Goal: Information Seeking & Learning: Check status

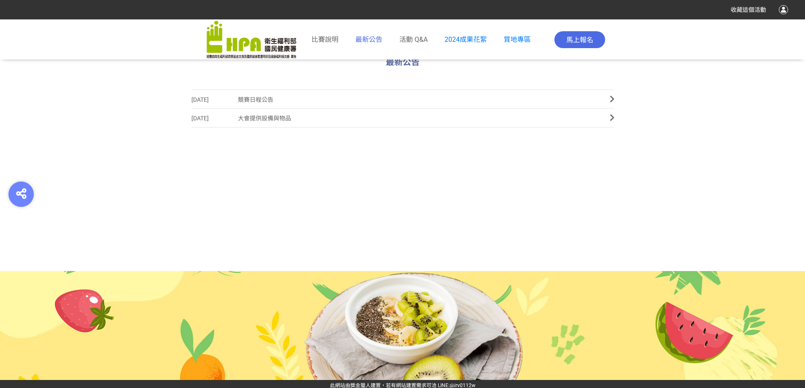
click at [366, 43] on span "最新公告" at bounding box center [368, 39] width 27 height 8
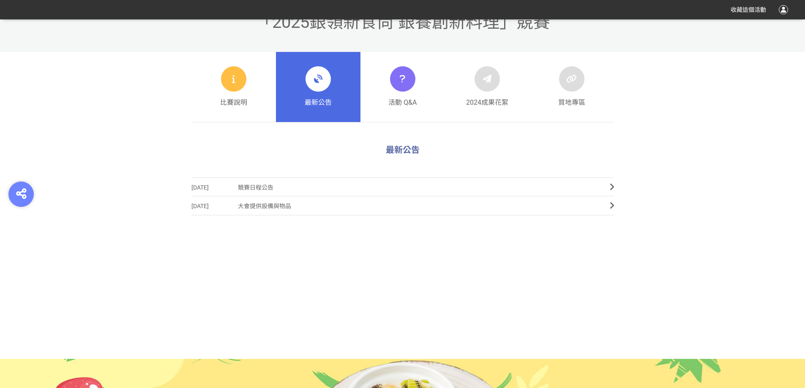
scroll to position [251, 0]
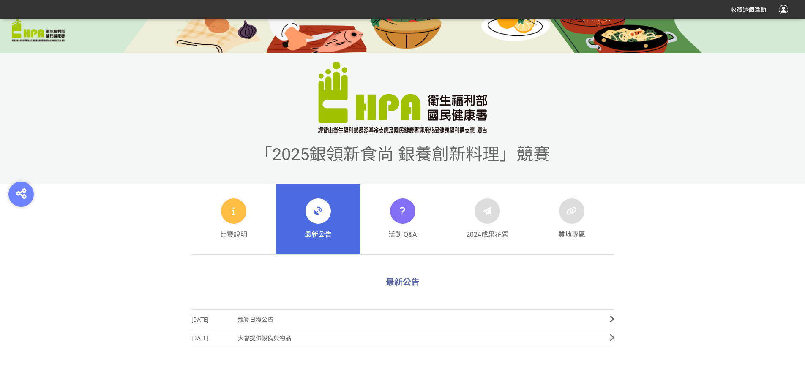
scroll to position [338, 0]
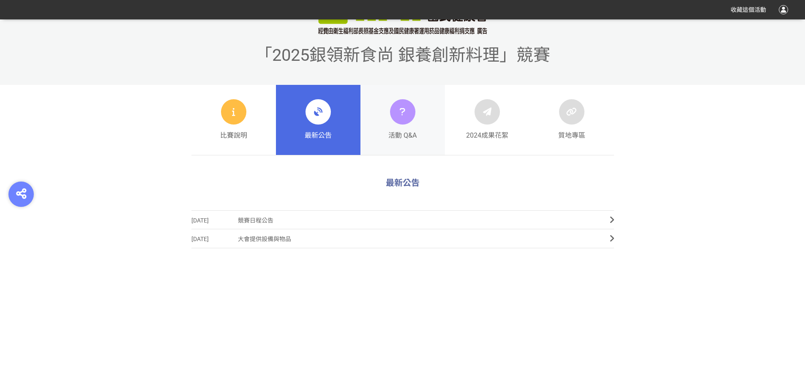
click at [394, 116] on div at bounding box center [402, 111] width 25 height 25
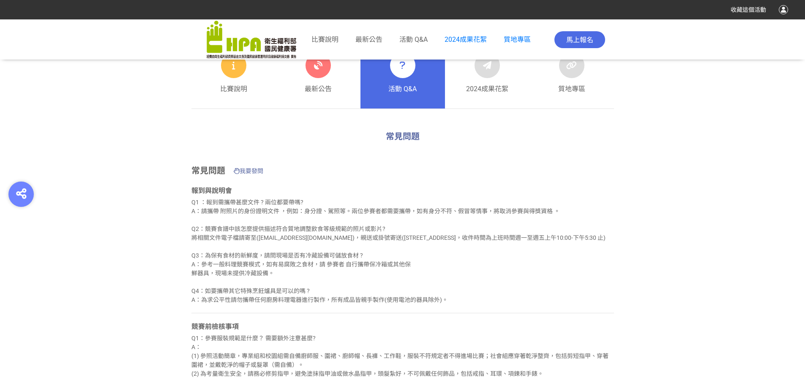
scroll to position [465, 0]
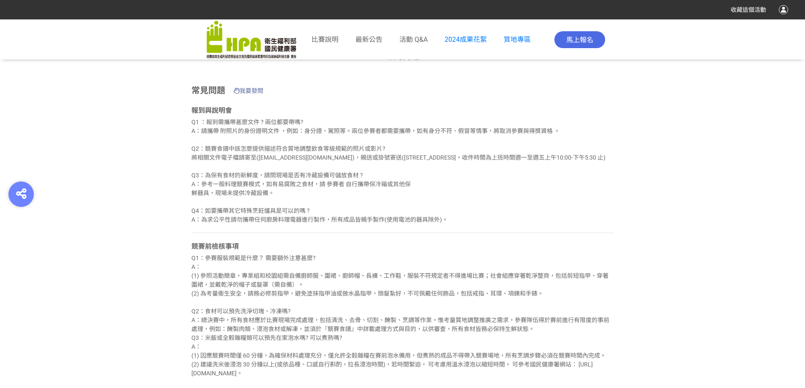
click at [246, 87] on span "我要發問" at bounding box center [252, 91] width 24 height 13
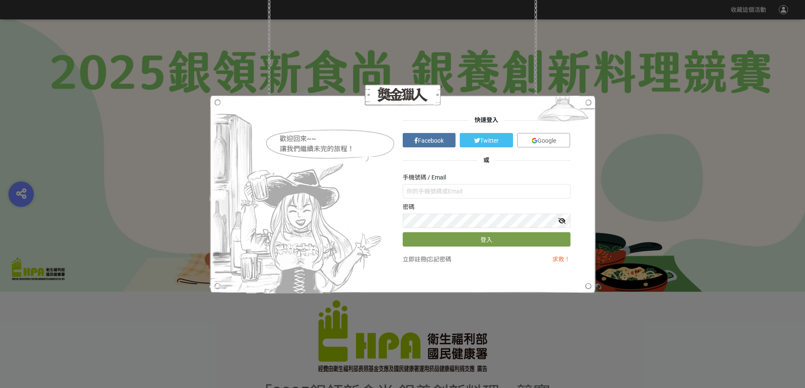
scroll to position [0, 0]
click at [220, 106] on img at bounding box center [297, 194] width 175 height 199
click at [204, 198] on div "歡迎回來~~ 讓我們繼續未完的旅程！ 快速登入 Facebook Twitter Google 或 手機號碼 / Email 密碼 登入 立即註冊 | 忘記密…" at bounding box center [402, 194] width 805 height 388
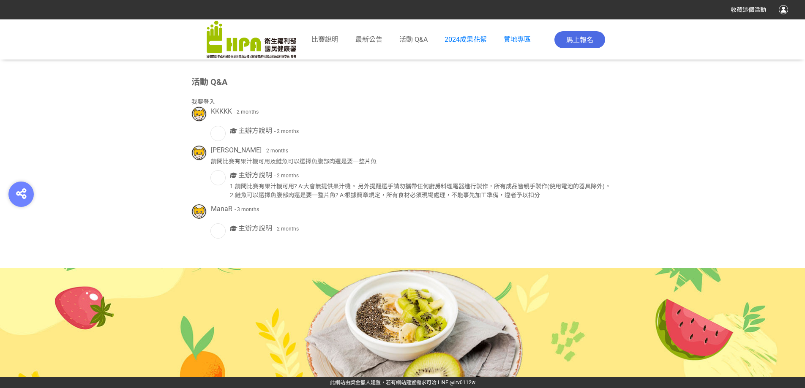
scroll to position [1532, 0]
click at [240, 129] on span "主辦方說明" at bounding box center [255, 131] width 34 height 8
click at [289, 126] on div "KKKKK - 2 months 主辦方說明 - 2 months 彭德蘭 - 2 months 請問比賽有果汁機可用及鮭魚可以選擇魚腹部肉還是要一整片魚 主…" at bounding box center [402, 172] width 423 height 132
click at [274, 134] on span "- 2 months" at bounding box center [286, 131] width 25 height 6
click at [264, 150] on span "- 2 months" at bounding box center [276, 151] width 25 height 6
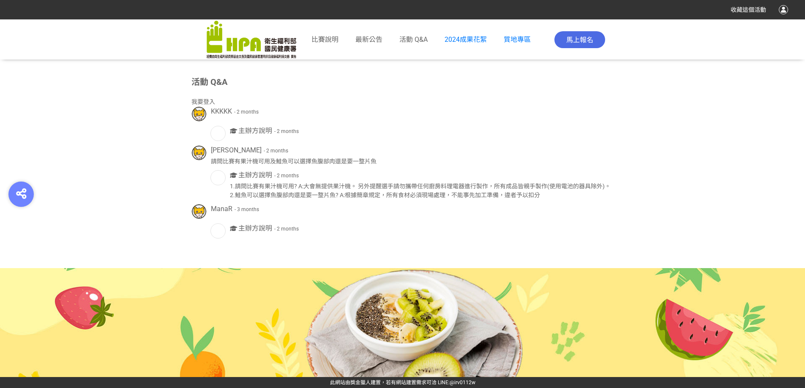
click at [262, 173] on span "主辦方說明" at bounding box center [255, 175] width 34 height 8
click at [267, 194] on div "1.請問比賽有果汁機可用? A:大會無提供果汁機。 另外提醒選手請勿攜帶任何廚房料理電器進行製作，所有成品皆親手製作(使用電池的器具除外)。 2.鮭魚可以選擇…" at bounding box center [422, 191] width 384 height 18
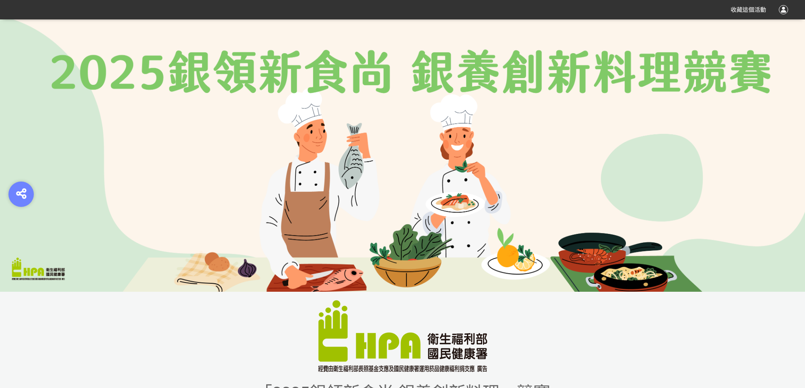
scroll to position [338, 0]
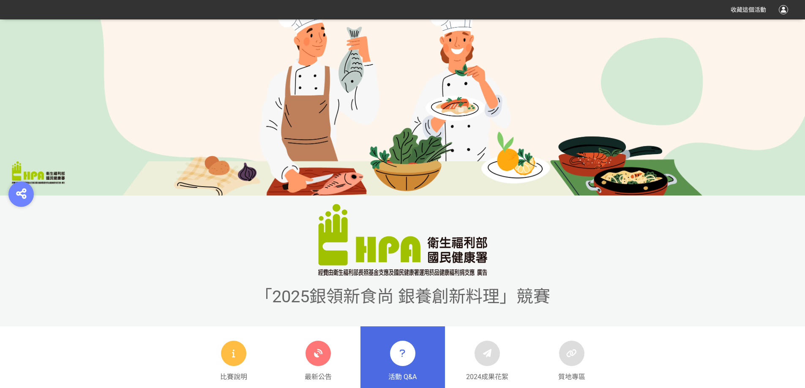
scroll to position [338, 0]
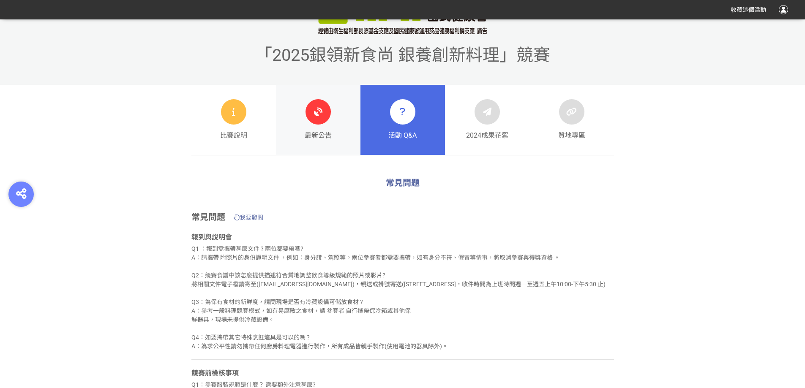
click at [317, 121] on div at bounding box center [318, 111] width 25 height 25
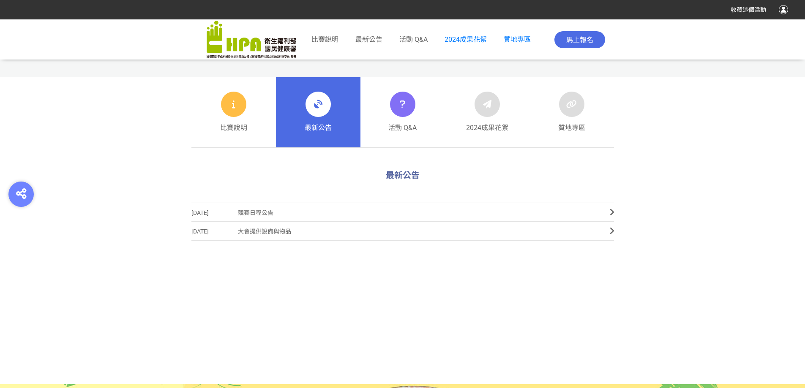
scroll to position [423, 0]
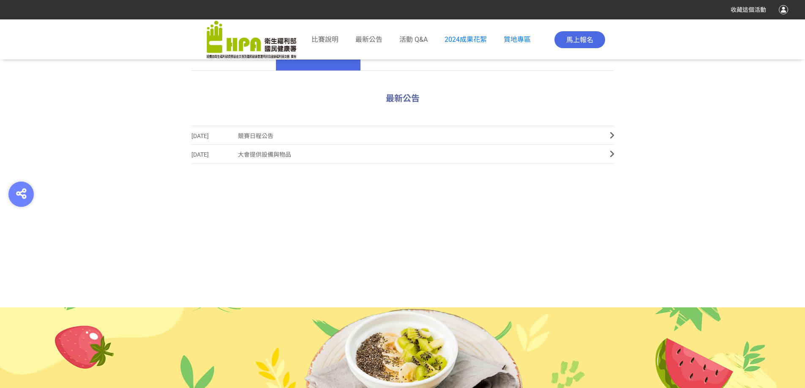
click at [295, 128] on span "競賽日程公告" at bounding box center [417, 136] width 359 height 19
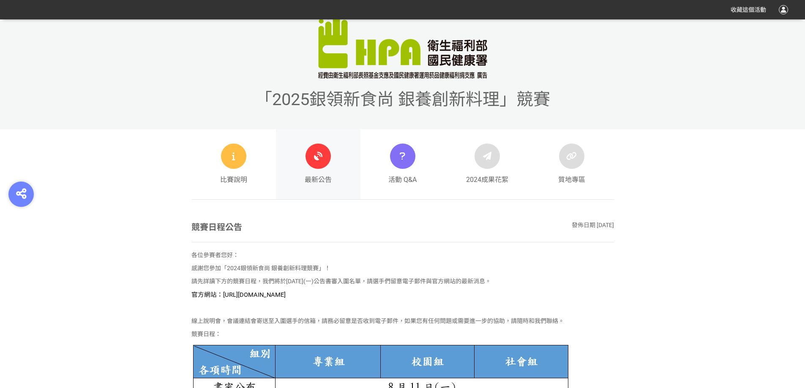
scroll to position [296, 0]
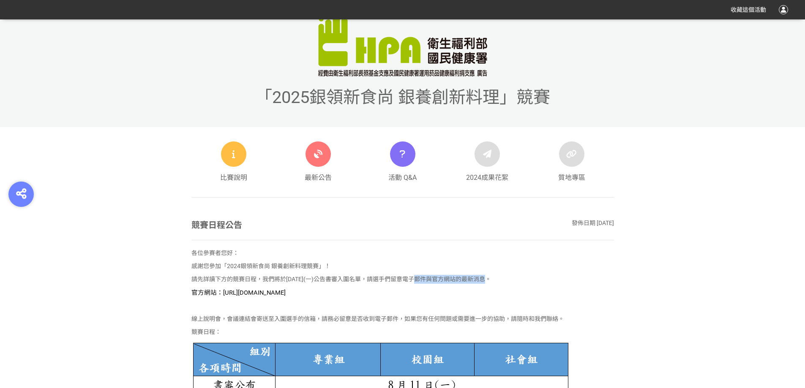
drag, startPoint x: 422, startPoint y: 280, endPoint x: 526, endPoint y: 282, distance: 104.4
click at [526, 282] on p "請先詳讀下方的競賽日程，我們將於[DATE](一)公告書審入圍名單，請選手們留意電子郵件與官方網站的最新消息。" at bounding box center [402, 279] width 423 height 9
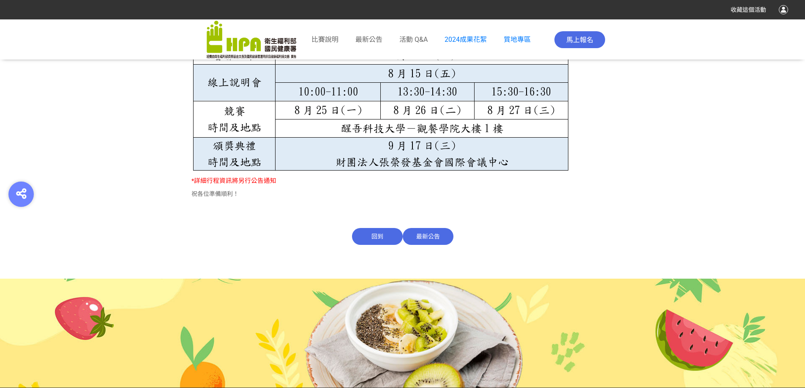
scroll to position [636, 0]
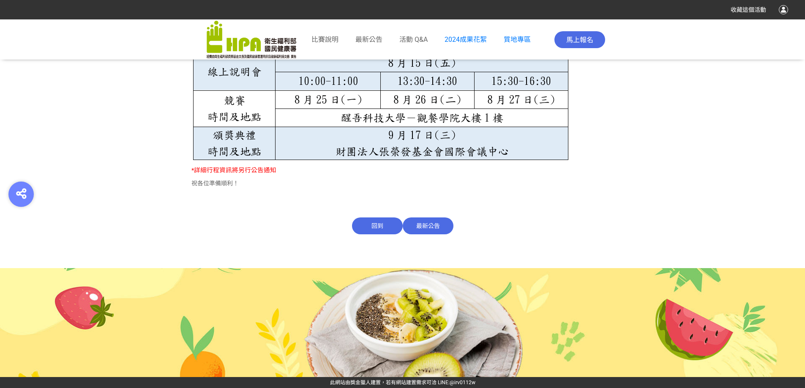
click at [423, 219] on span "最新公告" at bounding box center [428, 226] width 51 height 17
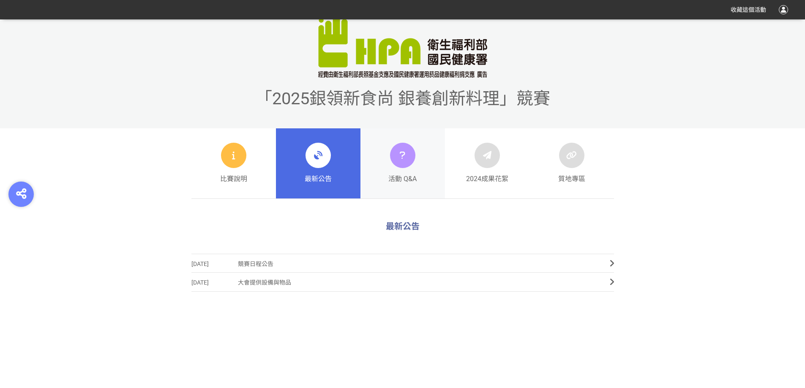
scroll to position [296, 0]
